Goal: Task Accomplishment & Management: Manage account settings

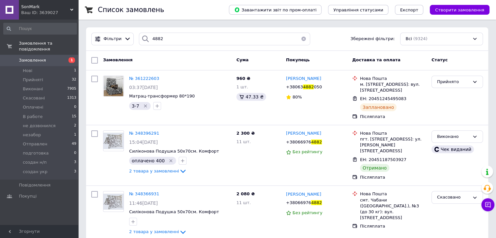
click at [298, 39] on button "button" at bounding box center [303, 39] width 13 height 13
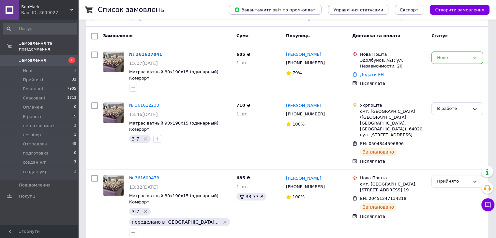
scroll to position [25, 0]
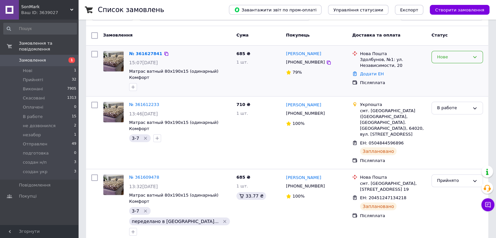
click at [433, 53] on div "Нове" at bounding box center [456, 57] width 51 height 13
click at [436, 68] on li "Прийнято" at bounding box center [456, 71] width 51 height 12
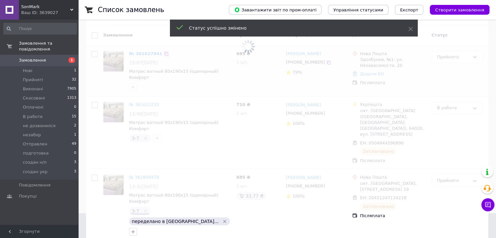
click at [151, 54] on span at bounding box center [248, 21] width 496 height 93
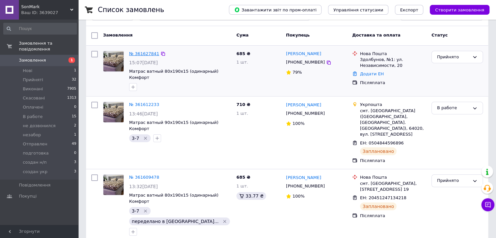
click at [147, 53] on link "№ 361627841" at bounding box center [144, 53] width 30 height 5
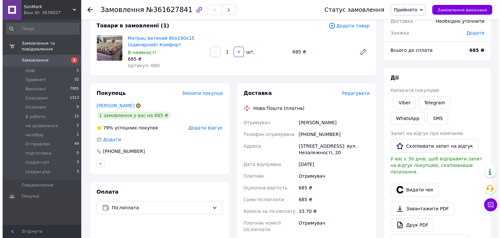
scroll to position [42, 0]
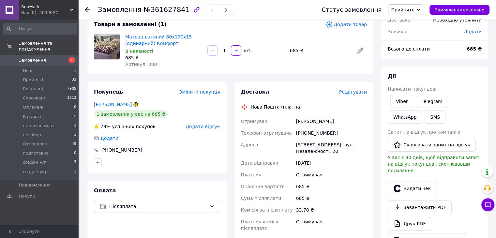
click at [357, 93] on span "Редагувати" at bounding box center [353, 91] width 28 height 5
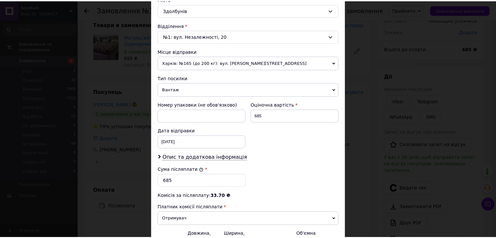
scroll to position [257, 0]
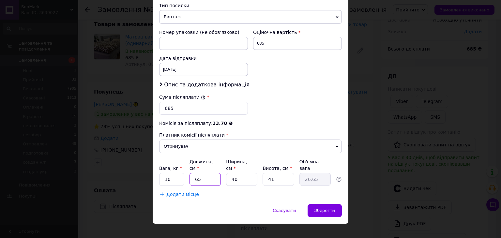
drag, startPoint x: 202, startPoint y: 174, endPoint x: 191, endPoint y: 172, distance: 11.2
click at [191, 173] on input "65" at bounding box center [204, 179] width 31 height 13
type input "8"
type input "3.28"
type input "80"
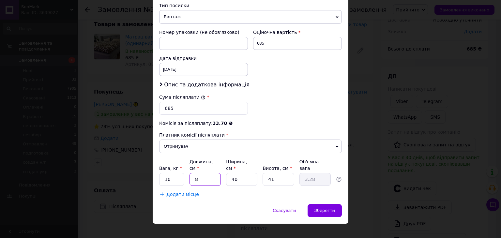
type input "32.8"
type input "80"
drag, startPoint x: 239, startPoint y: 173, endPoint x: 229, endPoint y: 172, distance: 10.1
click at [229, 173] on input "40" at bounding box center [241, 179] width 31 height 13
type input "7"
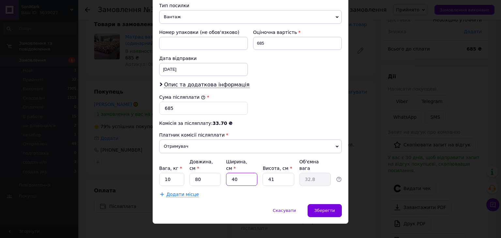
type input "5.74"
type input "75"
type input "61.5"
type input "75"
drag, startPoint x: 282, startPoint y: 169, endPoint x: 266, endPoint y: 168, distance: 16.3
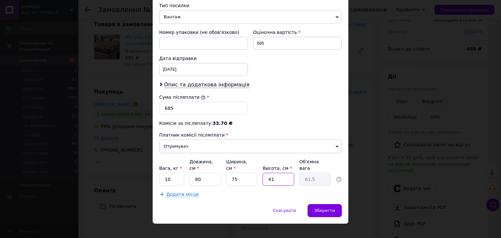
click at [266, 173] on input "41" at bounding box center [277, 179] width 31 height 13
type input "2"
type input "3"
type input "20"
type input "30"
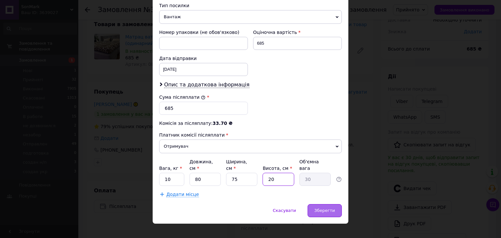
type input "20"
click at [323, 208] on span "Зберегти" at bounding box center [324, 210] width 21 height 5
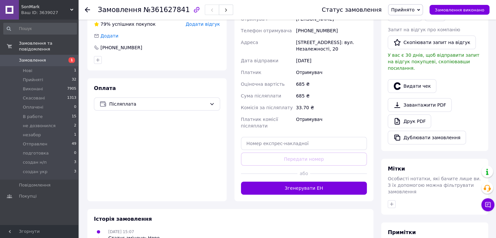
scroll to position [151, 0]
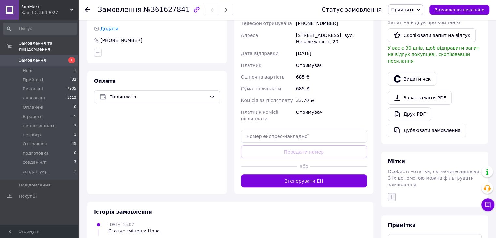
click at [390, 194] on icon "button" at bounding box center [391, 196] width 5 height 5
type input "3-7"
click at [394, 226] on input "3-7" at bounding box center [393, 228] width 4 height 4
checkbox input "true"
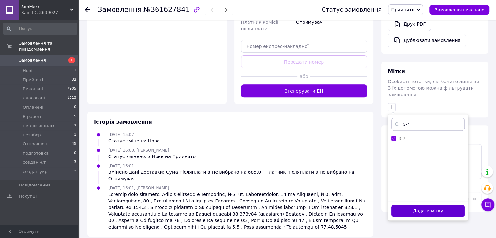
click at [402, 205] on button "Додати мітку" at bounding box center [427, 211] width 73 height 13
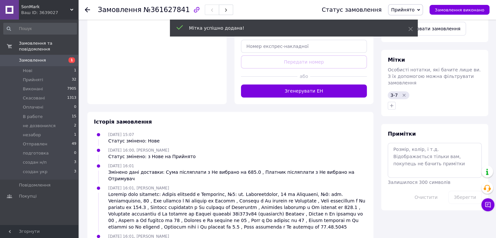
click at [328, 90] on button "Згенерувати ЕН" at bounding box center [304, 90] width 126 height 13
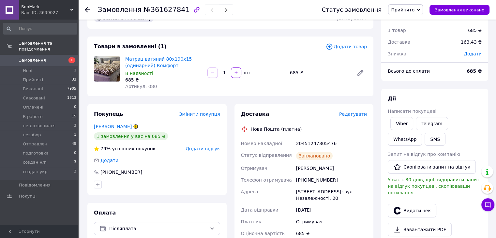
scroll to position [0, 0]
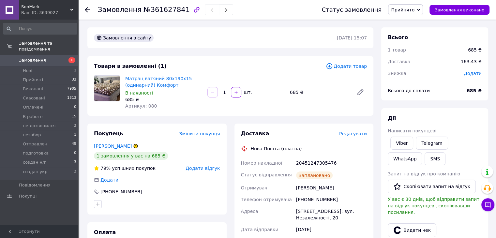
click at [136, 145] on icon at bounding box center [136, 146] width 4 height 4
click at [89, 8] on icon at bounding box center [87, 9] width 5 height 5
